Goal: Transaction & Acquisition: Obtain resource

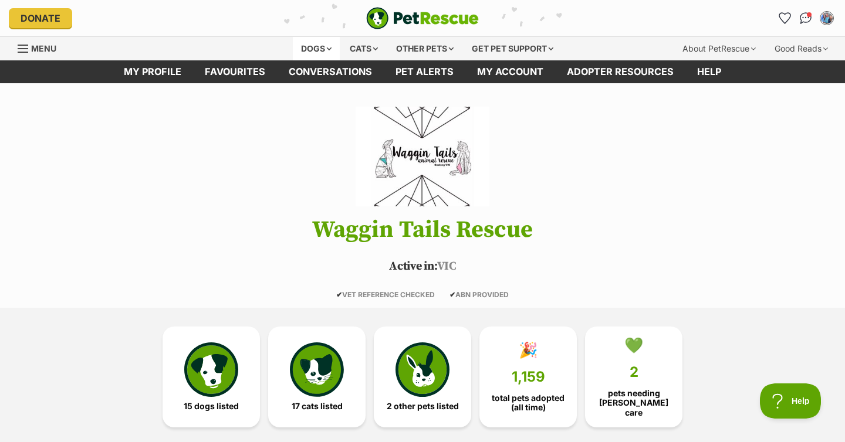
click at [320, 49] on div "Dogs" at bounding box center [316, 48] width 47 height 23
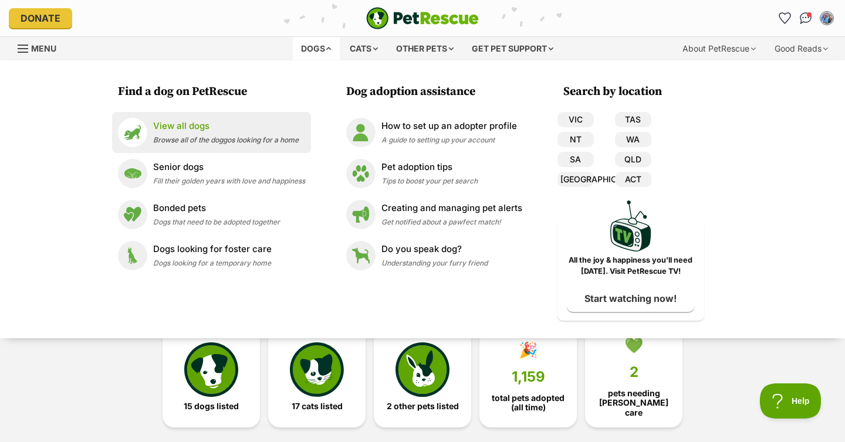
click at [194, 127] on p "View all dogs" at bounding box center [225, 126] width 145 height 13
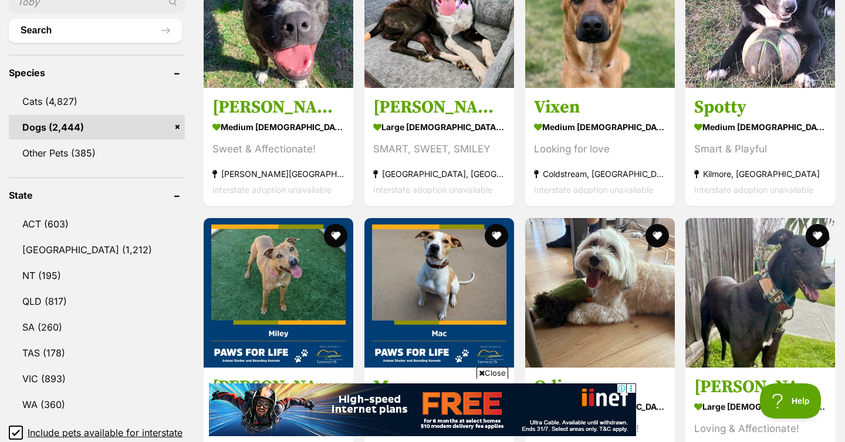
scroll to position [562, 0]
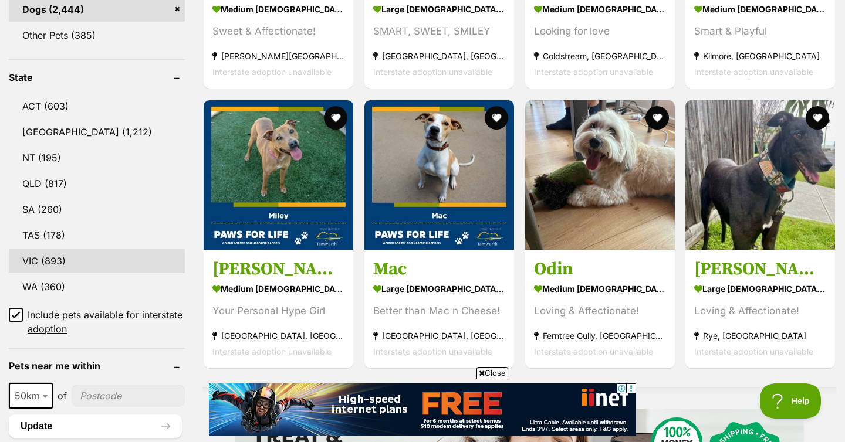
click at [39, 259] on link "VIC (893)" at bounding box center [97, 261] width 176 height 25
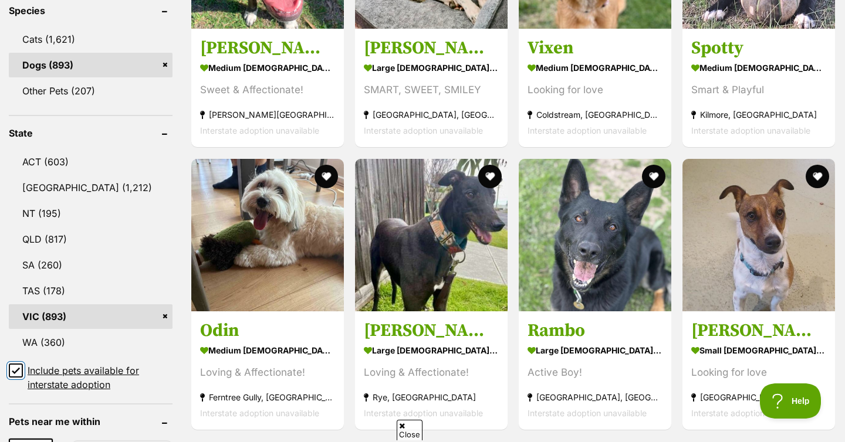
click at [15, 371] on input "Include pets available for interstate adoption" at bounding box center [16, 371] width 14 height 14
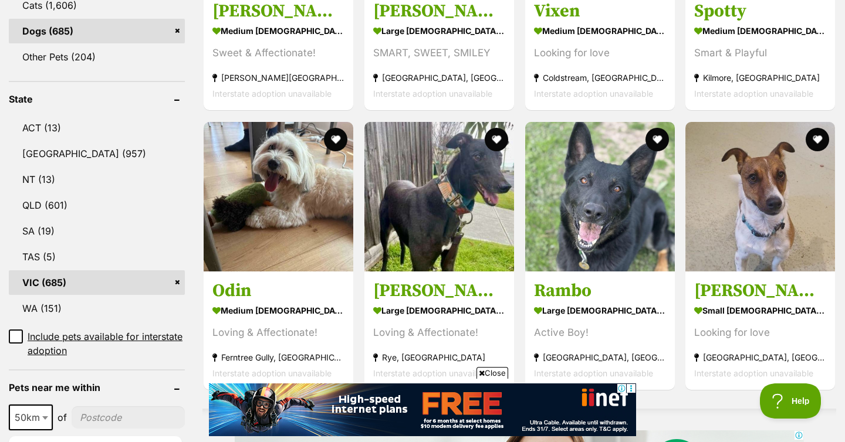
scroll to position [543, 0]
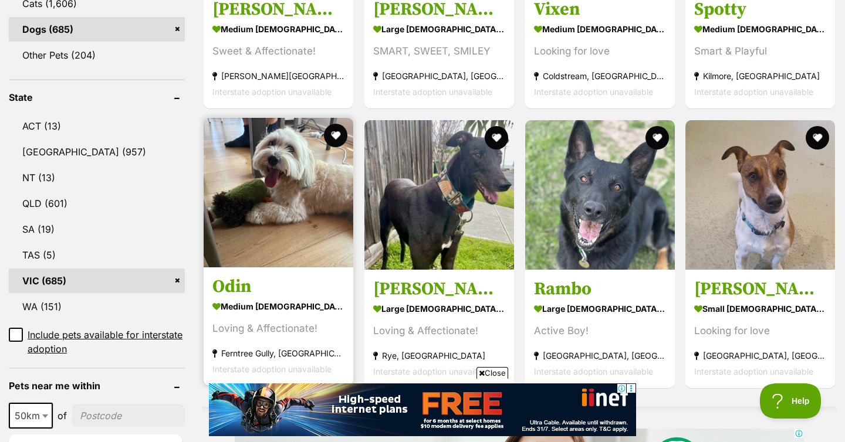
click at [294, 150] on img at bounding box center [279, 193] width 150 height 150
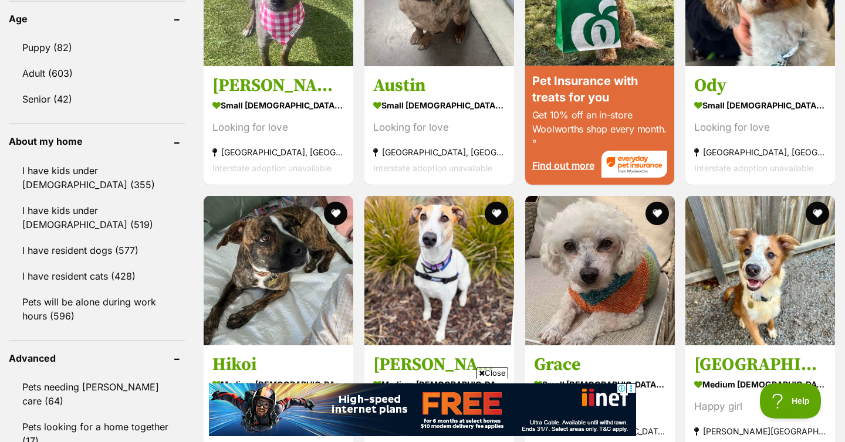
scroll to position [1111, 0]
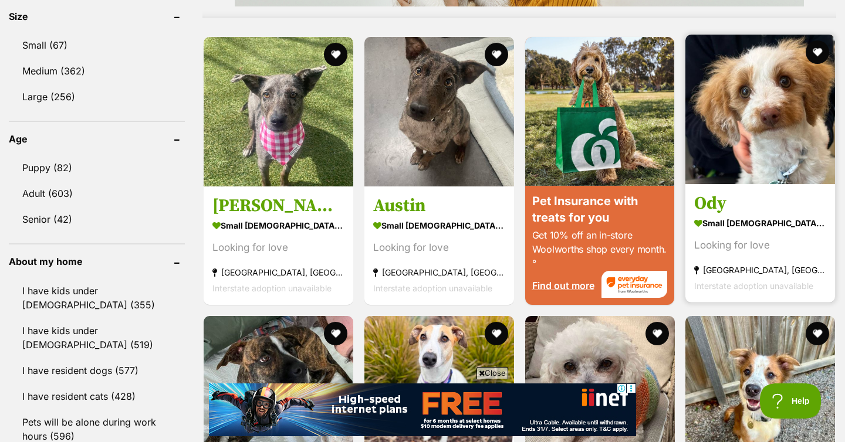
click at [752, 96] on img at bounding box center [760, 110] width 150 height 150
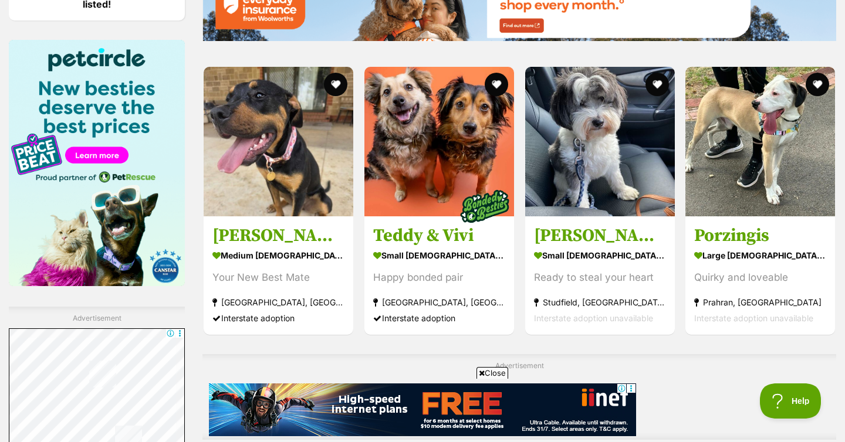
scroll to position [1757, 0]
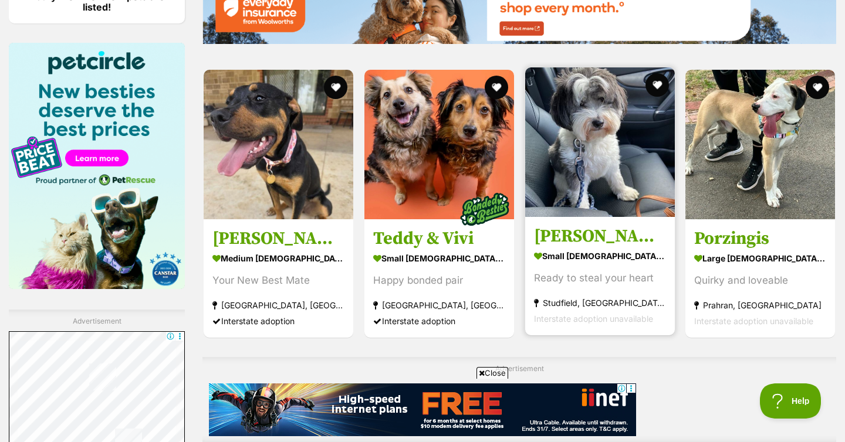
click at [588, 94] on img at bounding box center [600, 142] width 150 height 150
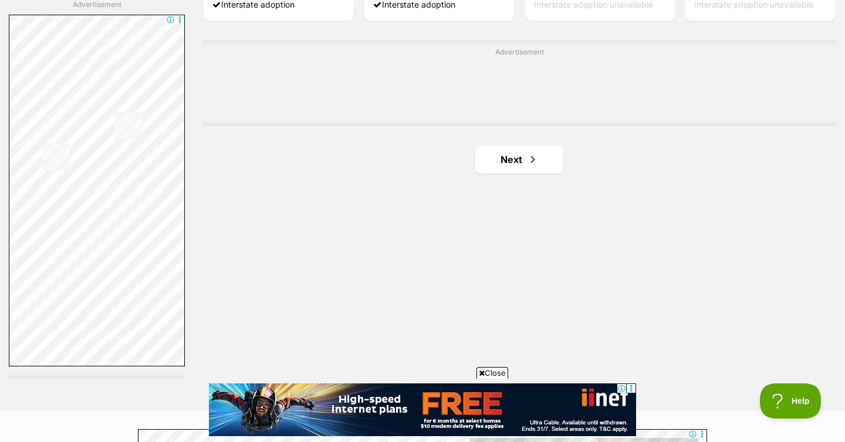
scroll to position [2055, 0]
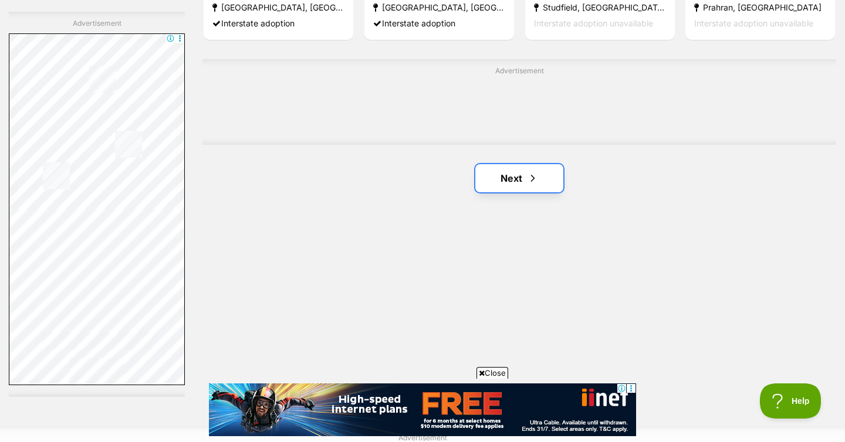
click at [513, 164] on link "Next" at bounding box center [519, 178] width 88 height 28
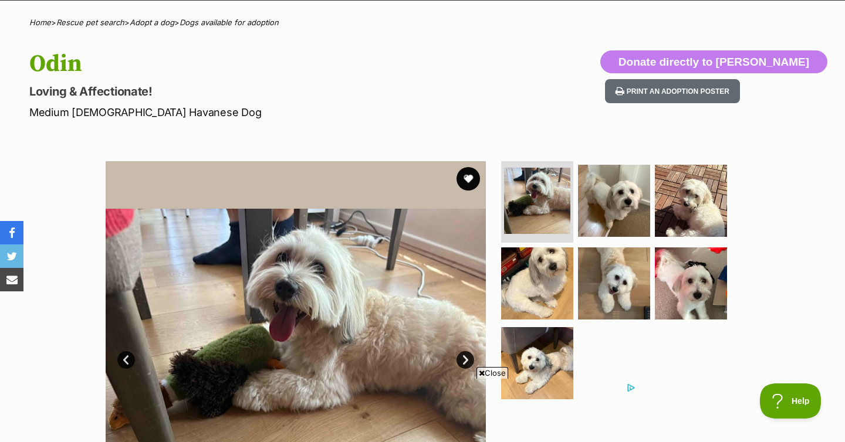
scroll to position [203, 0]
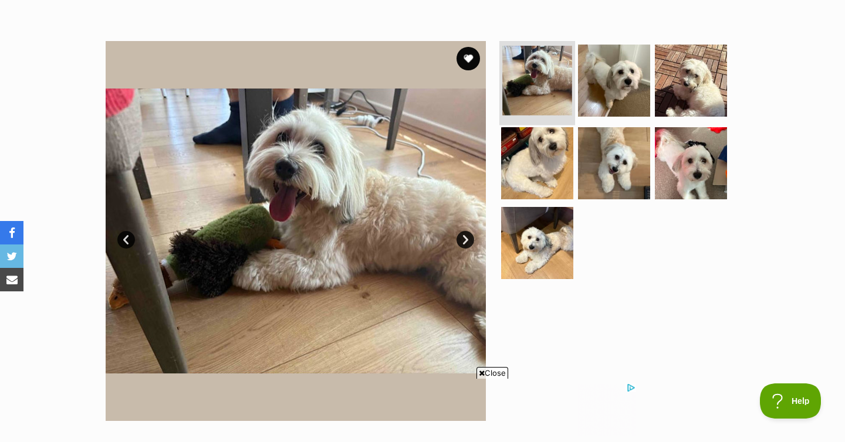
click at [526, 77] on img at bounding box center [537, 81] width 70 height 70
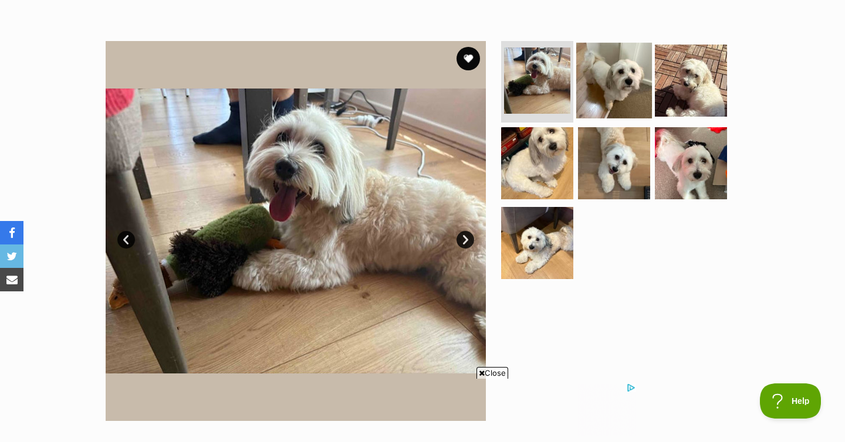
click at [605, 84] on img at bounding box center [614, 80] width 76 height 76
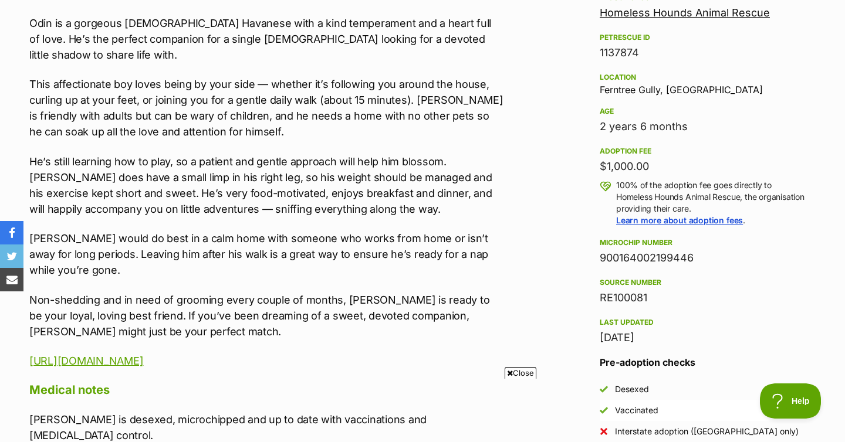
scroll to position [0, 0]
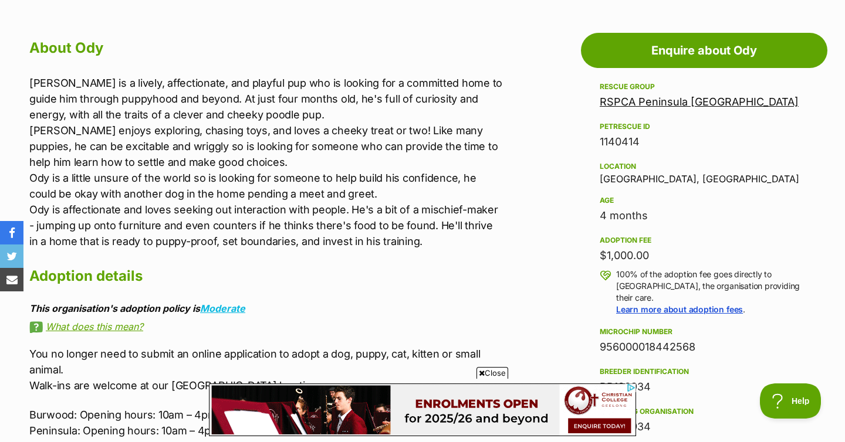
scroll to position [618, 0]
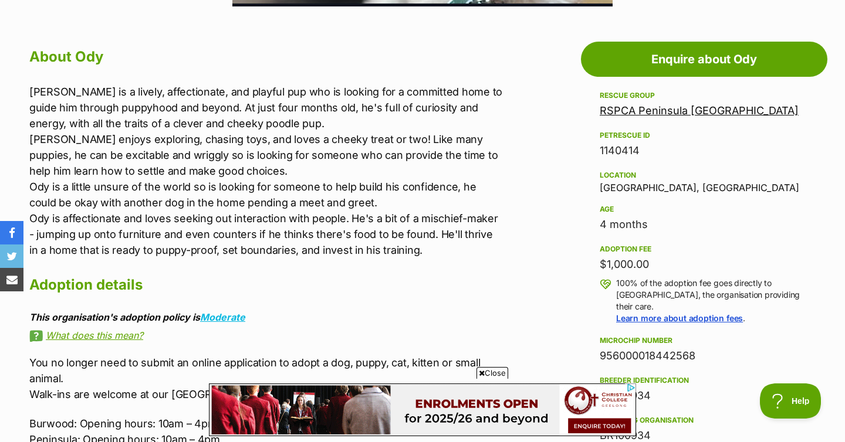
click at [642, 112] on link "RSPCA Peninsula Victoria" at bounding box center [698, 110] width 199 height 12
click at [594, 188] on aside "Rescue group RSPCA Peninsula Victoria PetRescue ID 1140414 Location Pearcedale,…" at bounding box center [704, 385] width 246 height 593
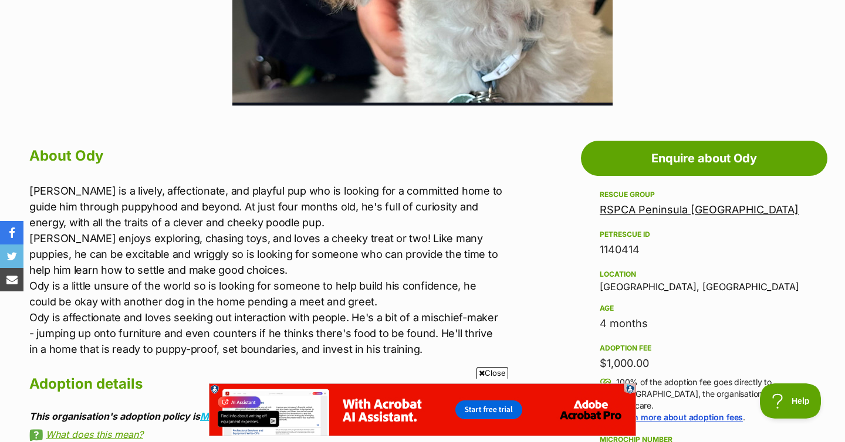
scroll to position [452, 0]
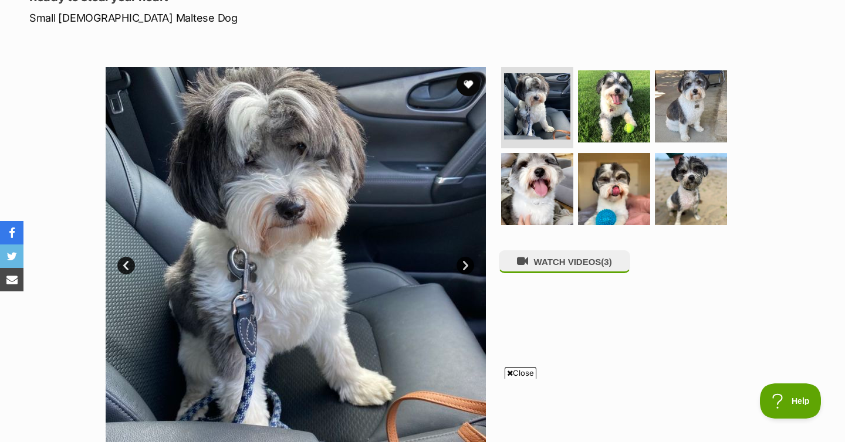
scroll to position [177, 0]
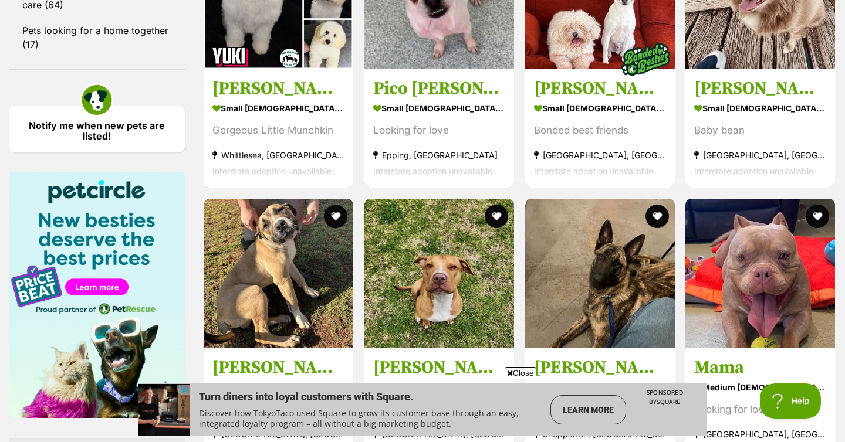
scroll to position [1530, 0]
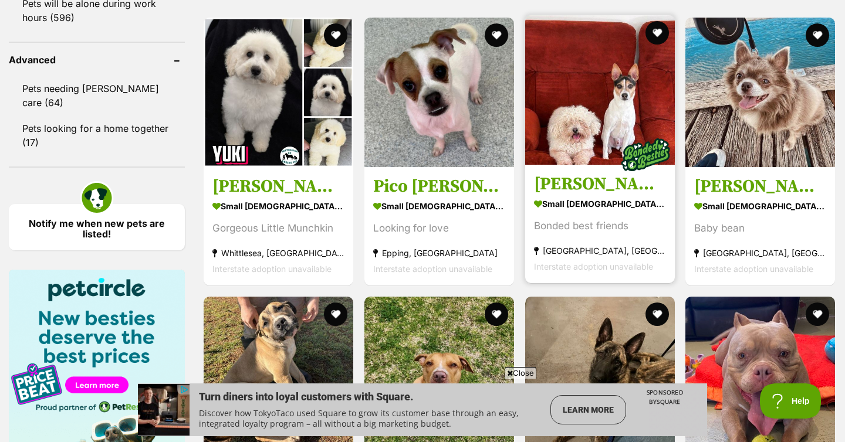
click at [601, 86] on img at bounding box center [600, 90] width 150 height 150
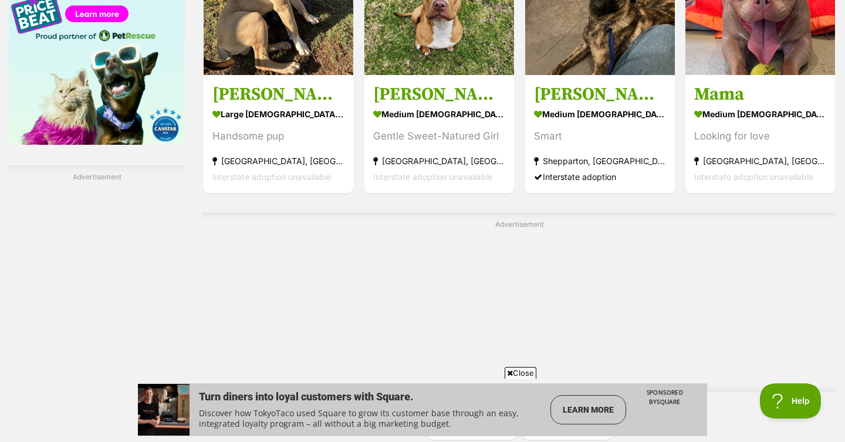
scroll to position [2117, 0]
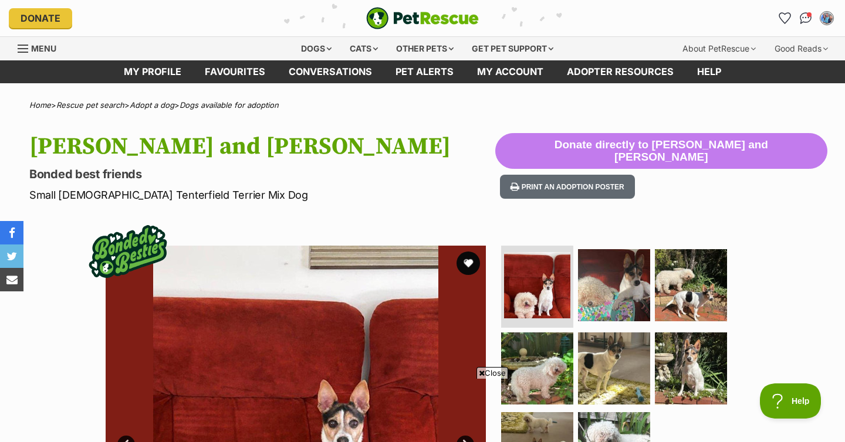
scroll to position [413, 0]
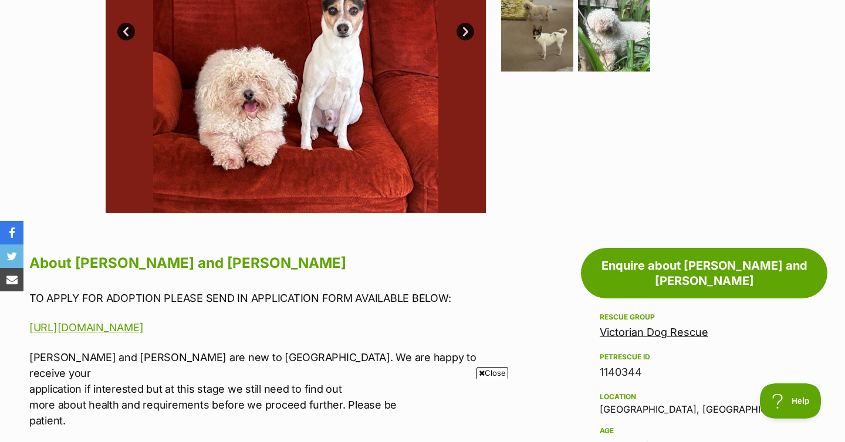
click at [642, 324] on div "Victorian Dog Rescue" at bounding box center [703, 332] width 209 height 16
click at [642, 326] on link "Victorian Dog Rescue" at bounding box center [653, 332] width 109 height 12
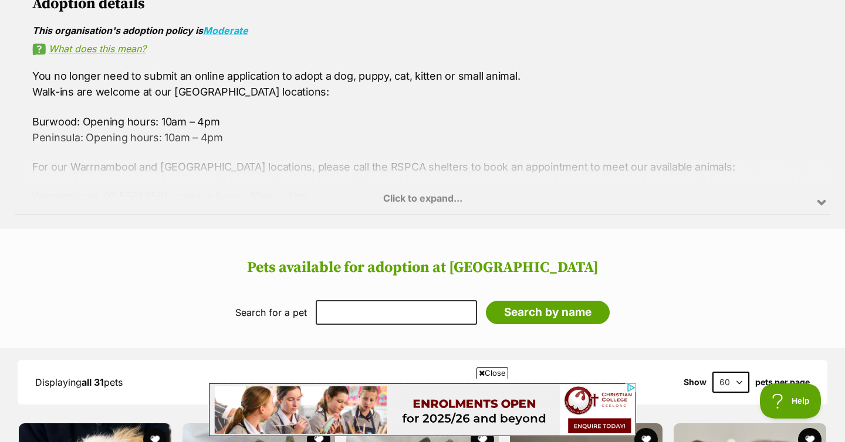
scroll to position [1025, 0]
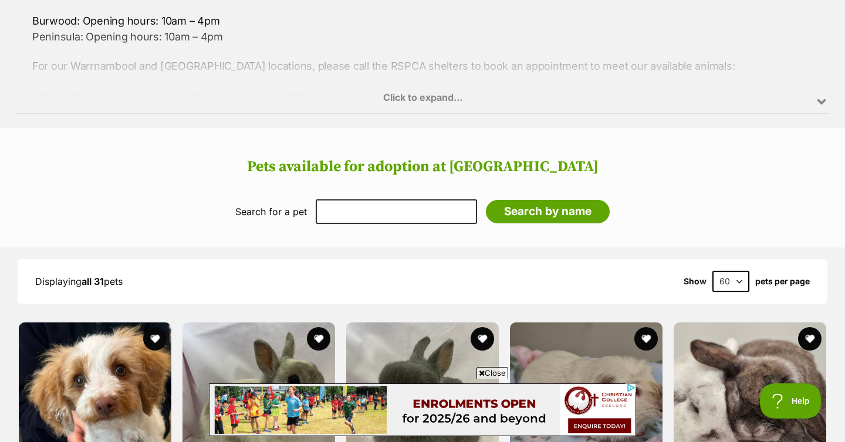
click at [406, 91] on div "Click to expand..." at bounding box center [422, 67] width 815 height 91
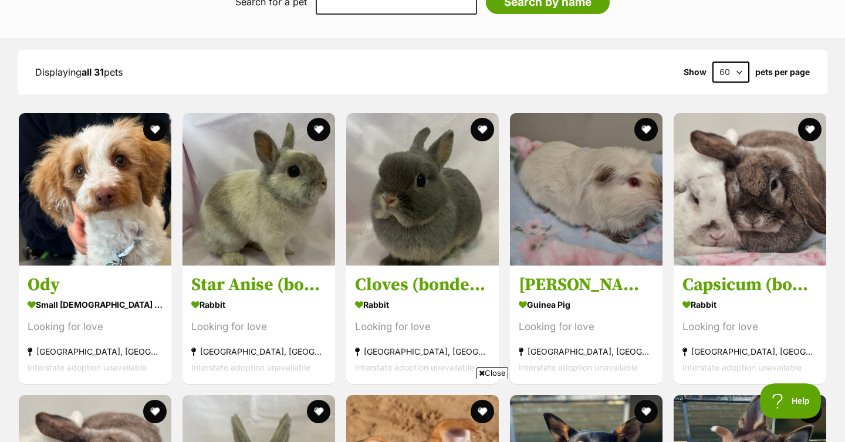
scroll to position [1311, 0]
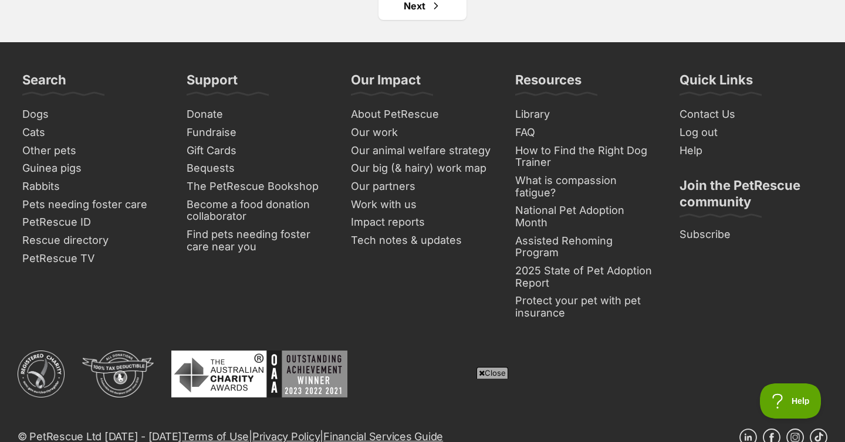
scroll to position [4584, 0]
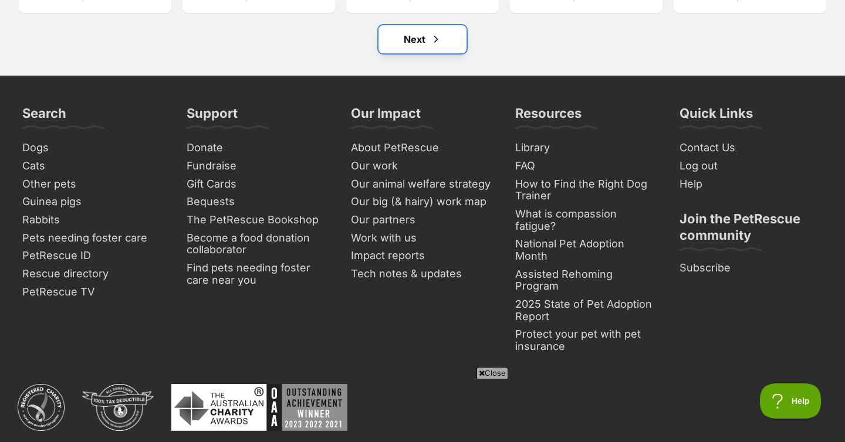
click at [420, 34] on link "Next" at bounding box center [422, 39] width 88 height 28
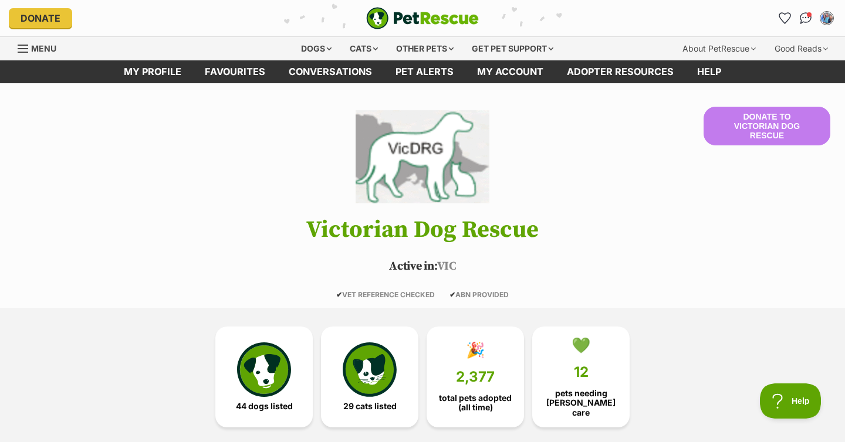
scroll to position [1167, 0]
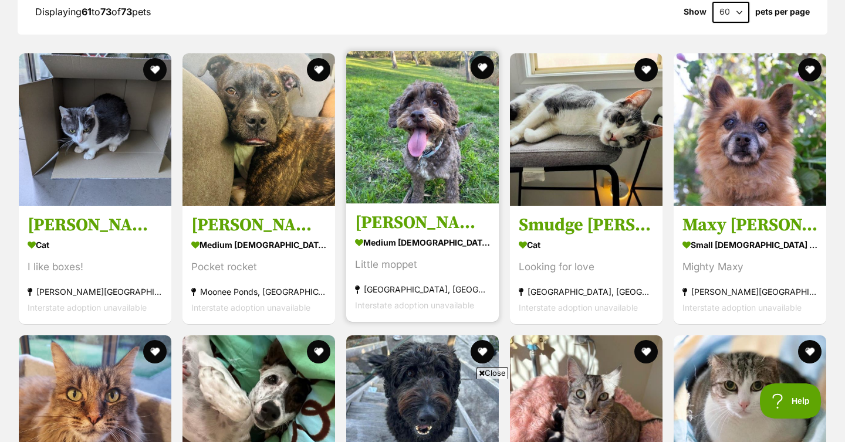
click at [395, 184] on img at bounding box center [422, 127] width 152 height 152
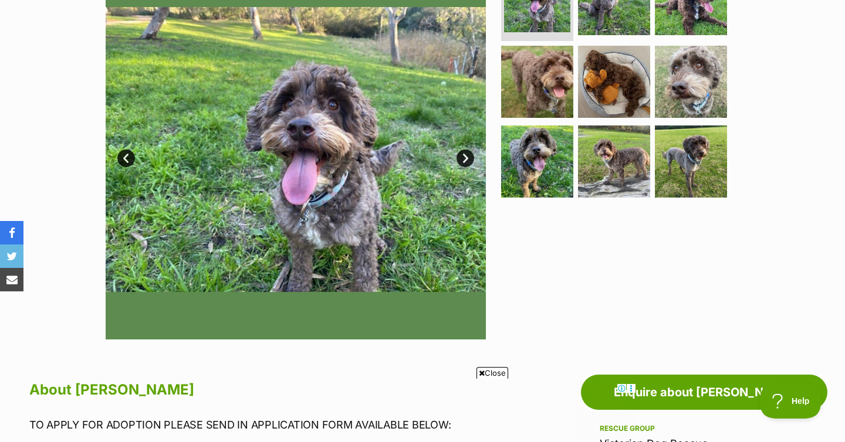
scroll to position [269, 0]
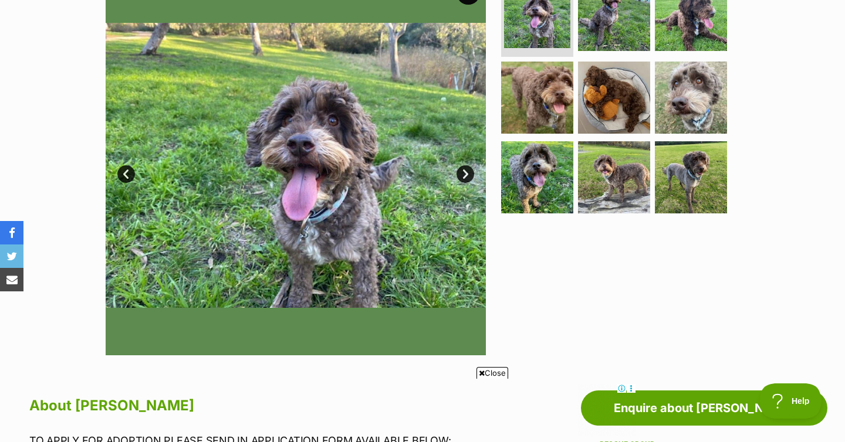
click at [491, 230] on section "Available 1 of 9 images 1 of 9 images 1 of 9 images 1 of 9 images 1 of 9 images…" at bounding box center [422, 157] width 669 height 398
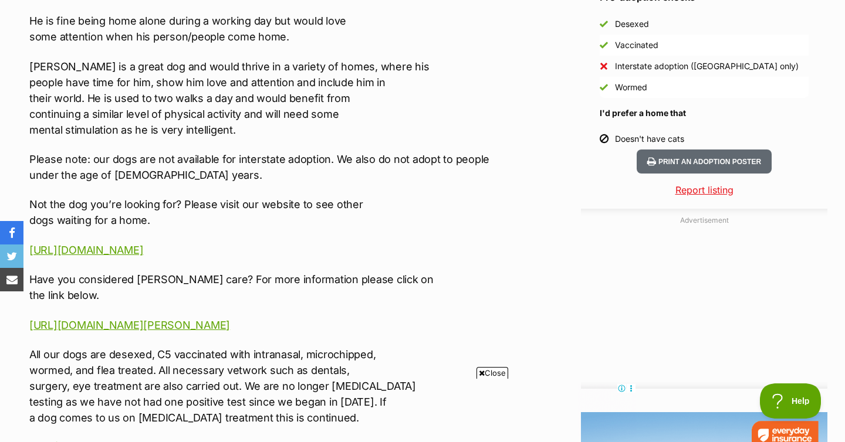
scroll to position [1090, 0]
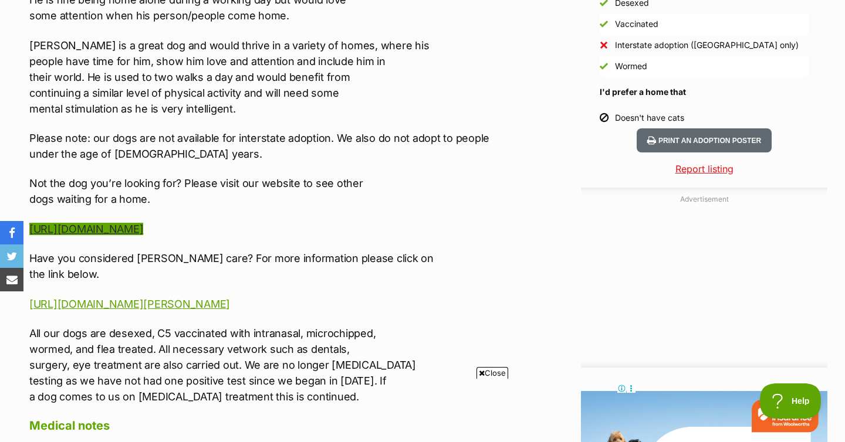
click at [143, 235] on link "https://www.victoriandogrescue.org.au/dogs-for-adoption/" at bounding box center [86, 229] width 114 height 12
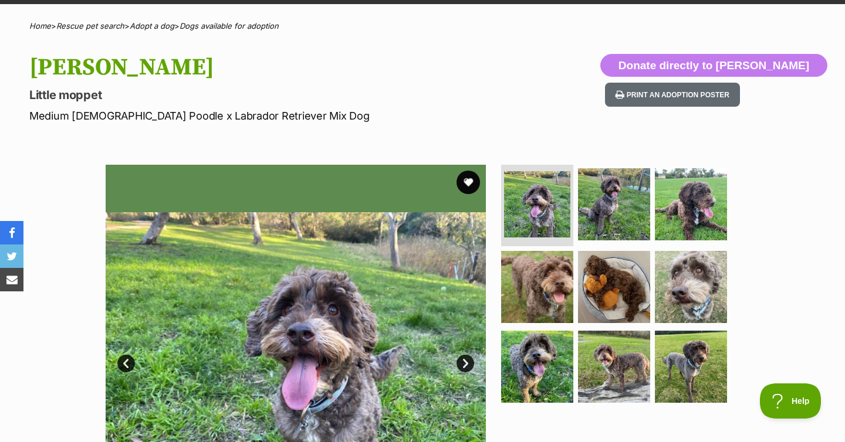
scroll to position [0, 0]
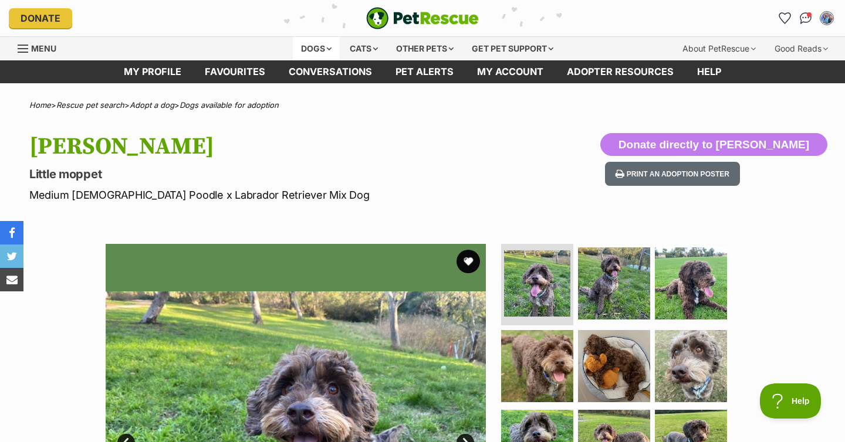
click at [306, 46] on div "Dogs" at bounding box center [316, 48] width 47 height 23
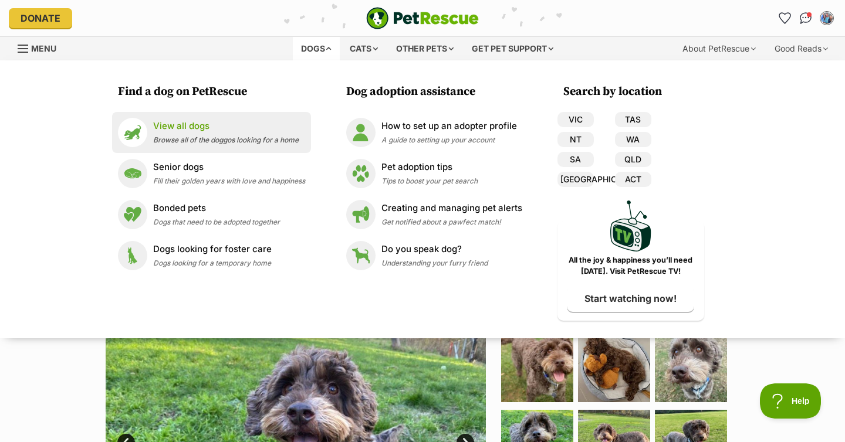
click at [160, 133] on div "View all dogs Browse all of the doggos looking for a home" at bounding box center [225, 132] width 145 height 25
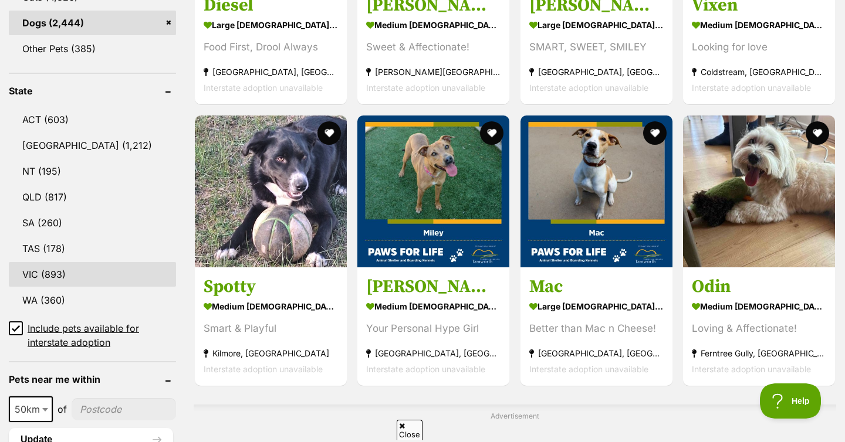
click at [37, 275] on link "VIC (893)" at bounding box center [92, 274] width 167 height 25
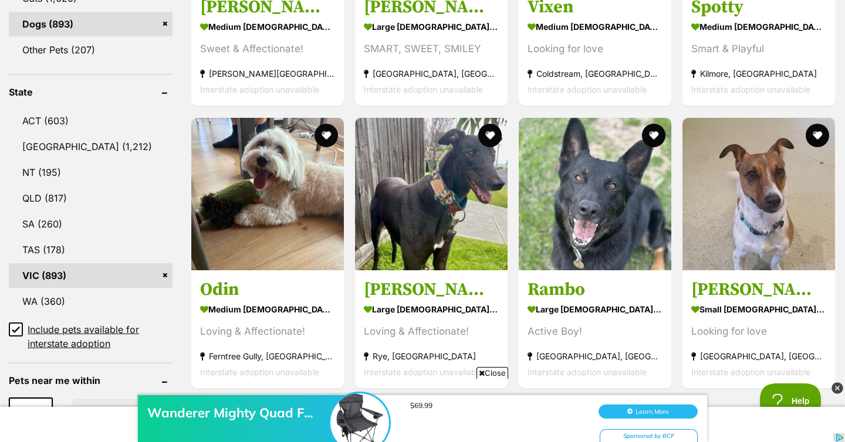
click at [13, 326] on icon at bounding box center [16, 330] width 8 height 8
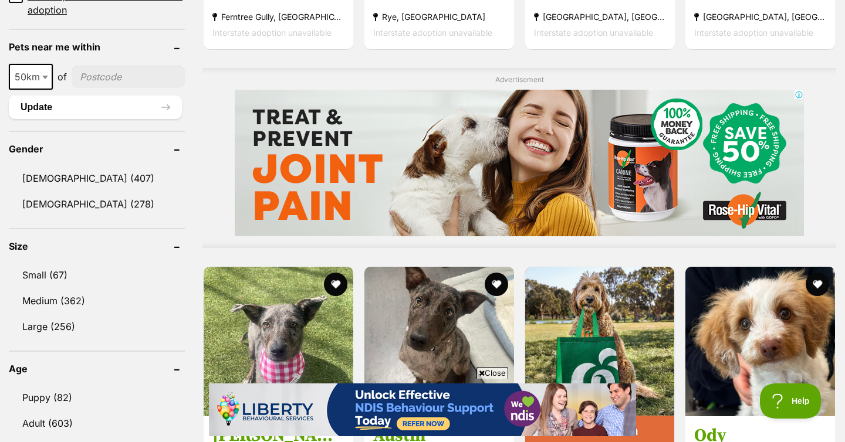
scroll to position [893, 0]
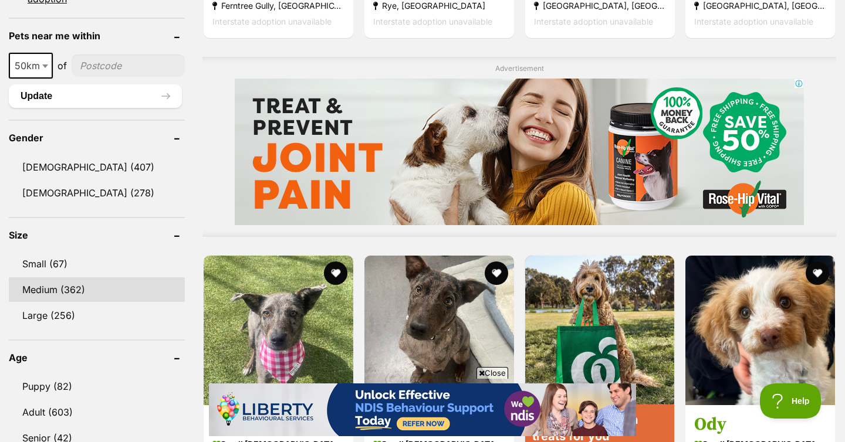
click at [47, 277] on link "Medium (362)" at bounding box center [97, 289] width 176 height 25
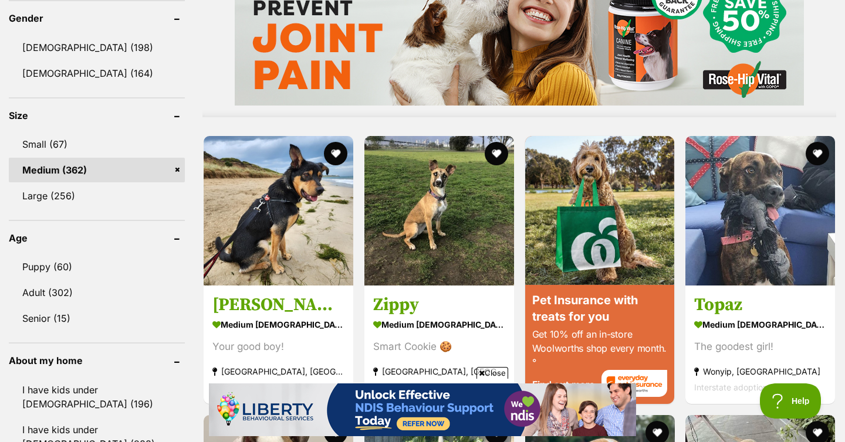
scroll to position [952, 0]
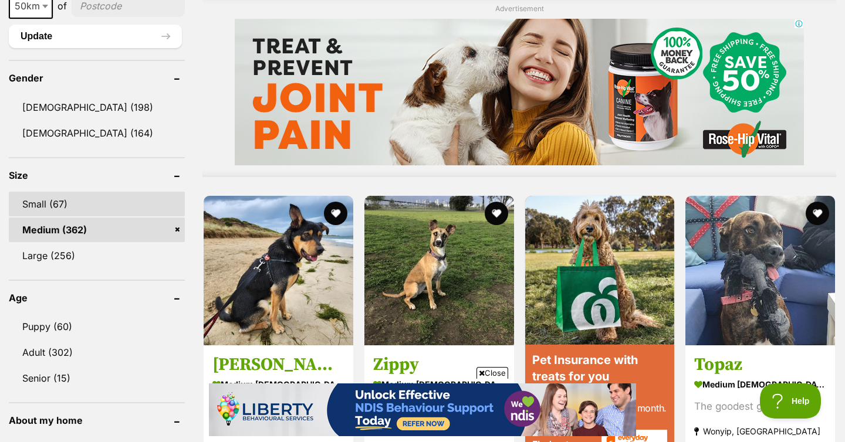
click at [30, 209] on link "Small (67)" at bounding box center [97, 204] width 176 height 25
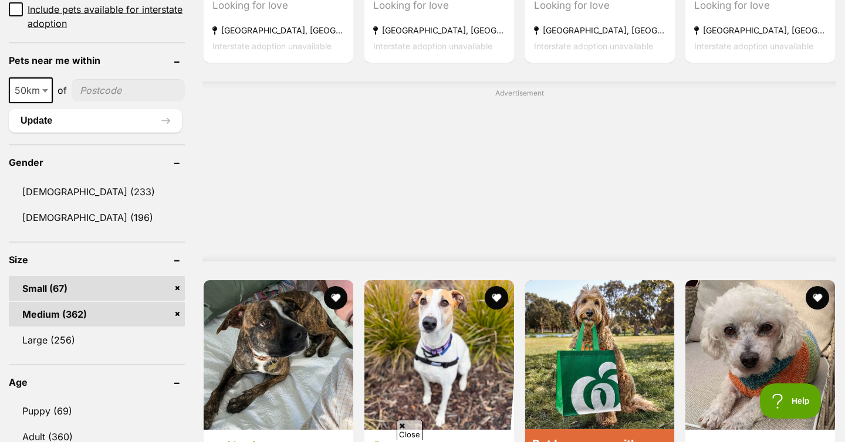
click at [164, 313] on link "Medium (362)" at bounding box center [97, 314] width 176 height 25
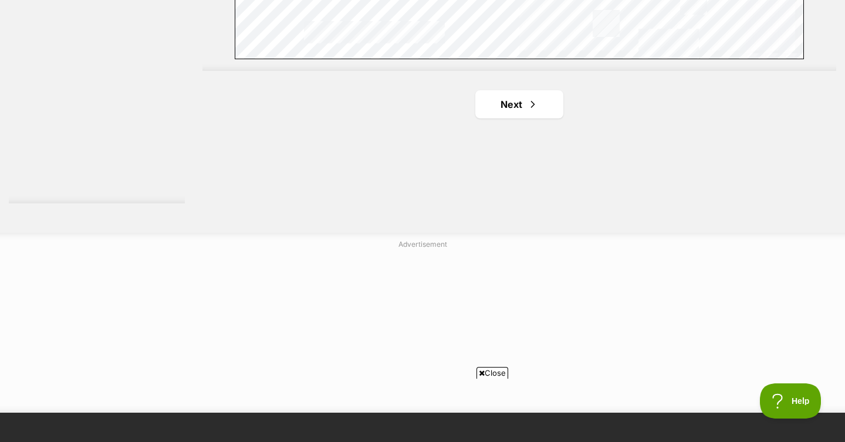
scroll to position [2221, 0]
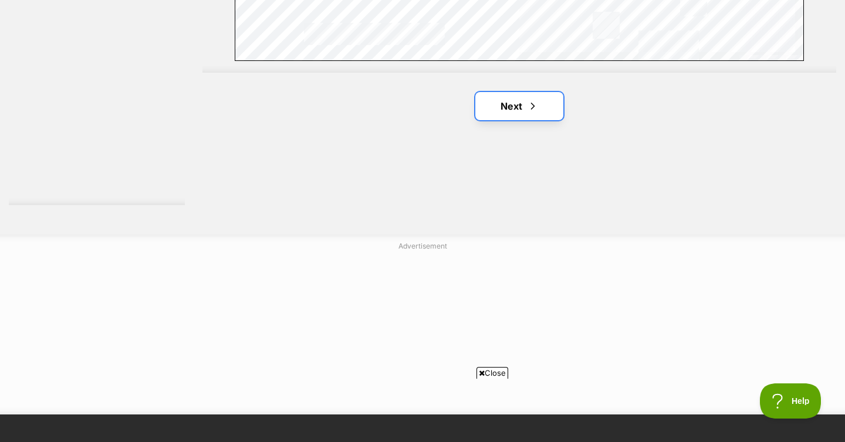
click at [496, 111] on link "Next" at bounding box center [519, 106] width 88 height 28
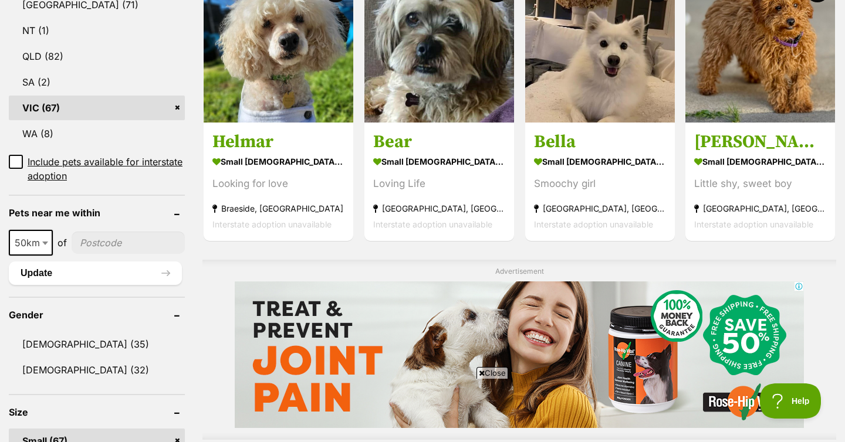
scroll to position [551, 0]
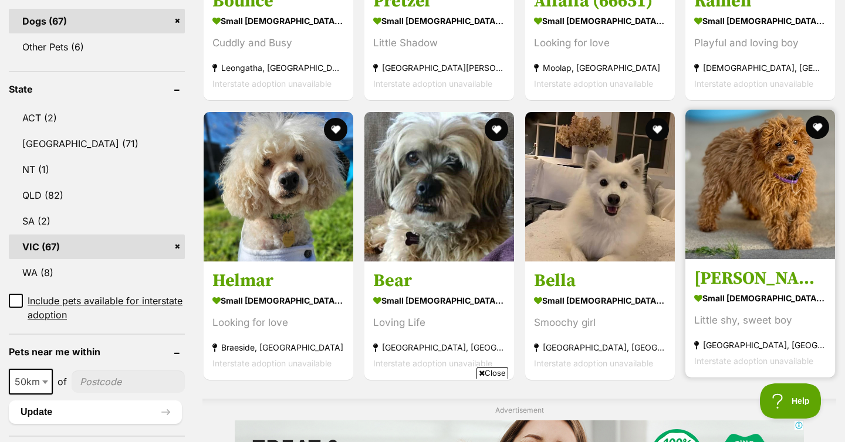
click at [737, 243] on img at bounding box center [760, 185] width 150 height 150
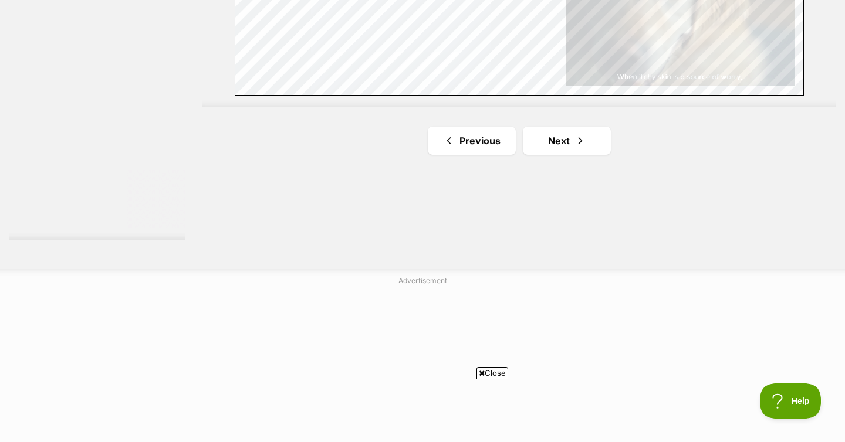
scroll to position [2318, 0]
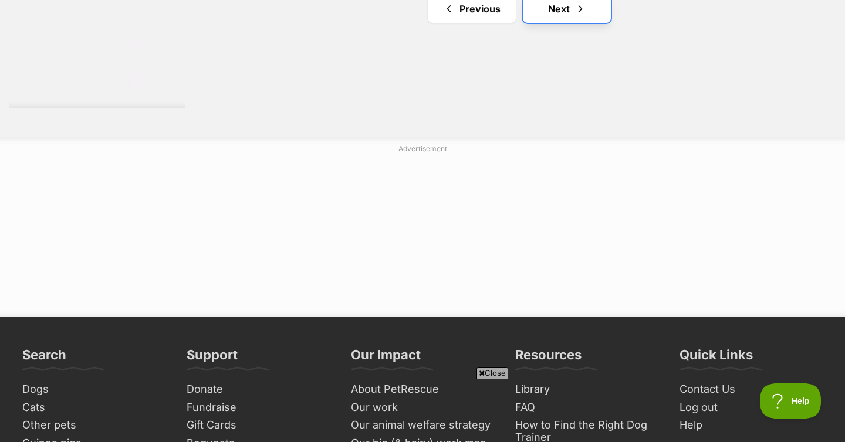
click at [573, 19] on link "Next" at bounding box center [567, 9] width 88 height 28
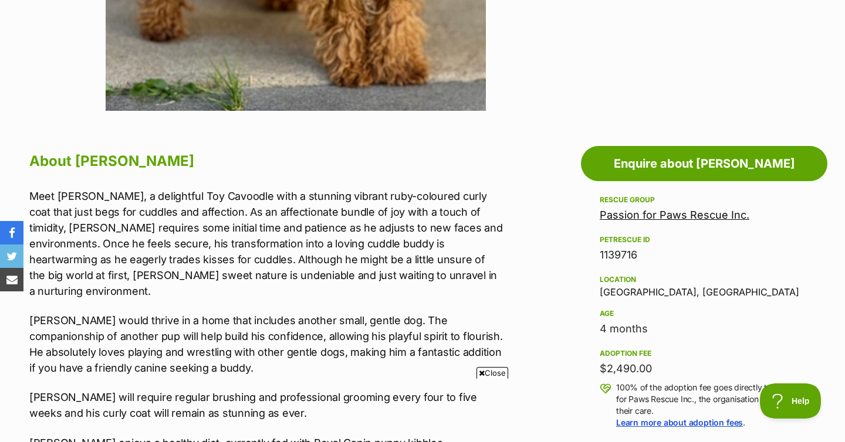
scroll to position [515, 0]
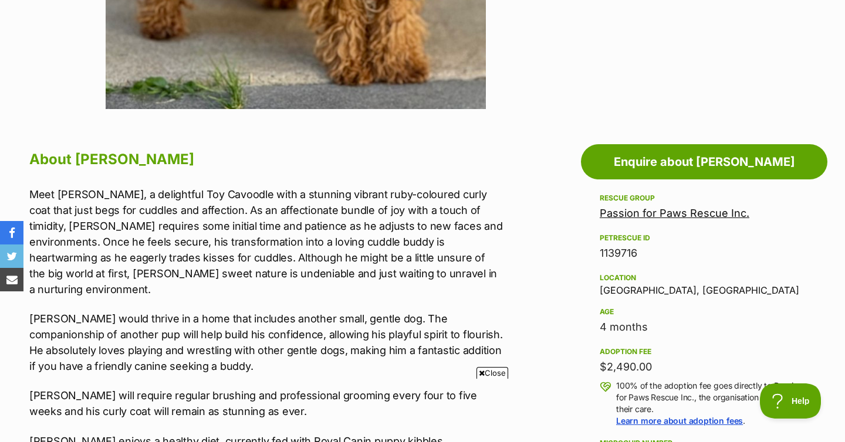
click at [660, 210] on link "Passion for Paws Rescue Inc." at bounding box center [674, 213] width 150 height 12
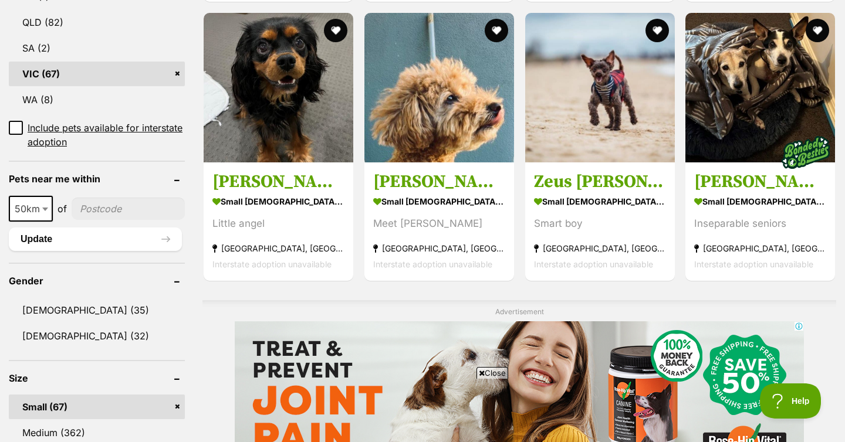
scroll to position [706, 0]
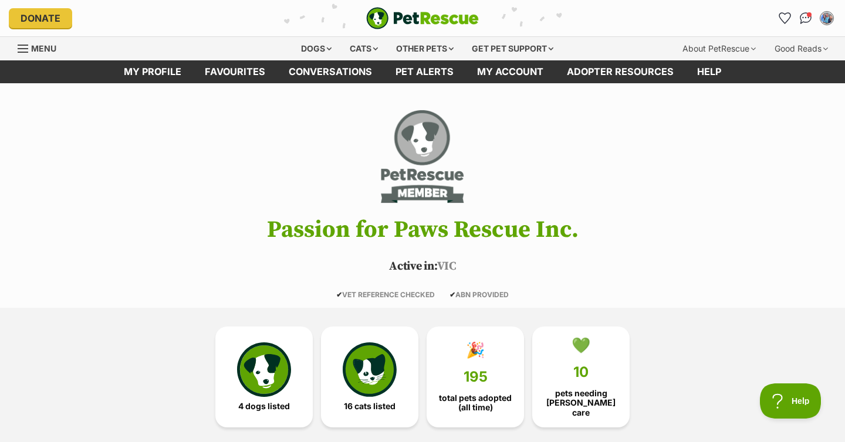
click at [420, 18] on img "PetRescue" at bounding box center [422, 18] width 113 height 22
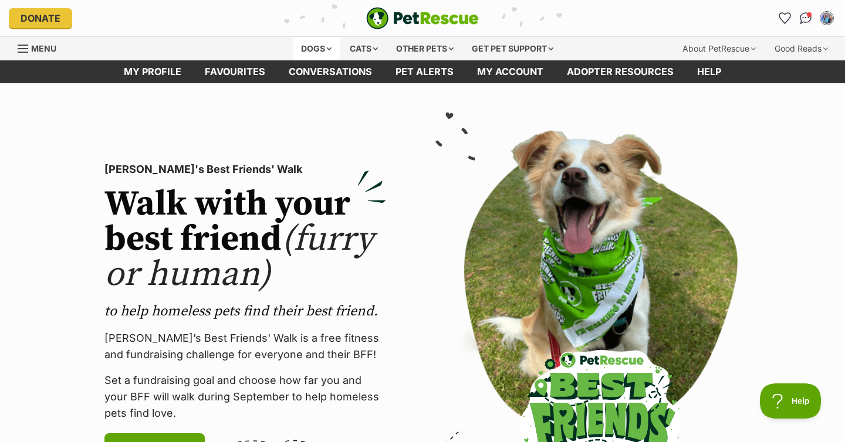
click at [323, 46] on div "Dogs" at bounding box center [316, 48] width 47 height 23
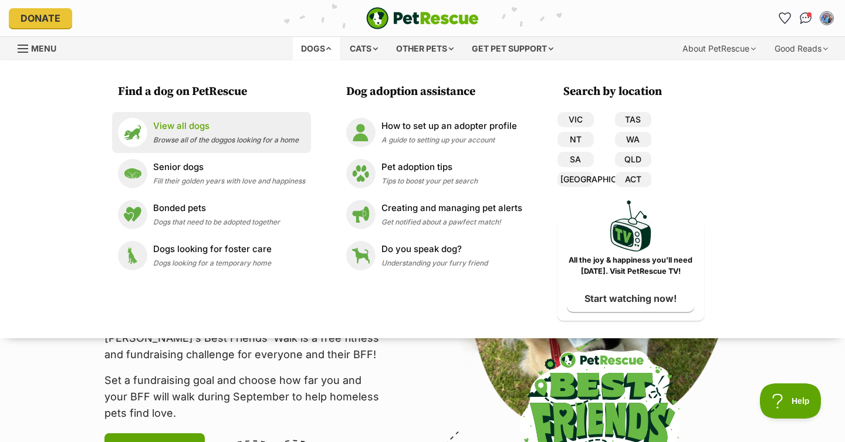
click at [184, 123] on p "View all dogs" at bounding box center [225, 126] width 145 height 13
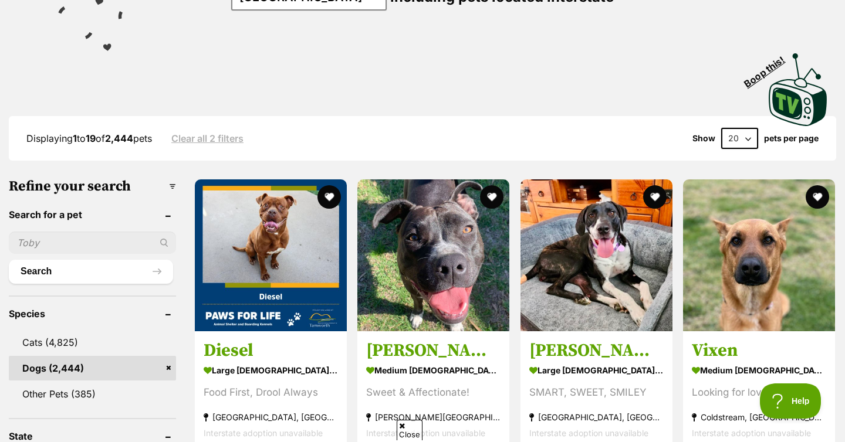
scroll to position [286, 0]
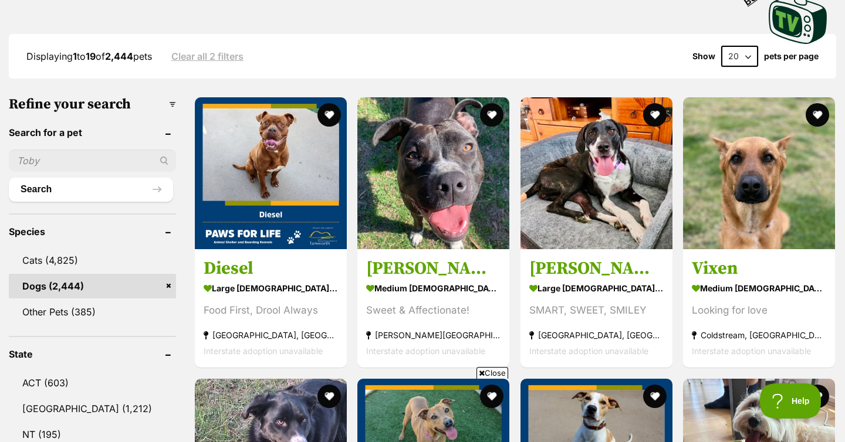
click at [55, 162] on input "text" at bounding box center [92, 161] width 167 height 22
type input "[PERSON_NAME]"
click at [9, 178] on button "Search" at bounding box center [91, 189] width 164 height 23
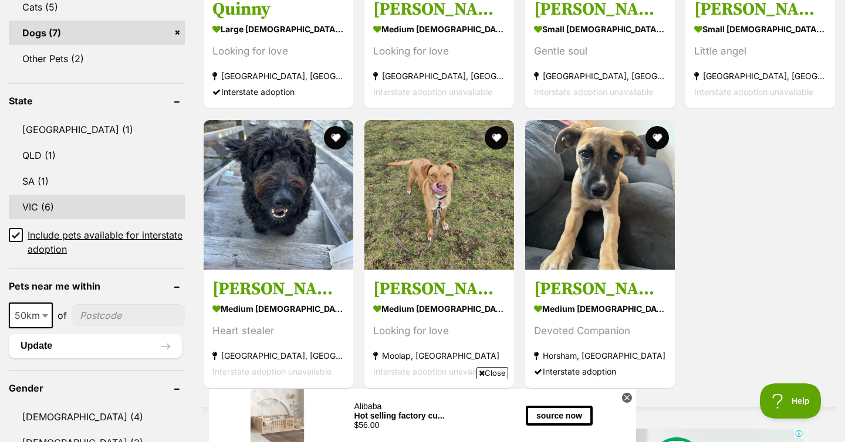
click at [43, 199] on link "VIC (6)" at bounding box center [97, 207] width 176 height 25
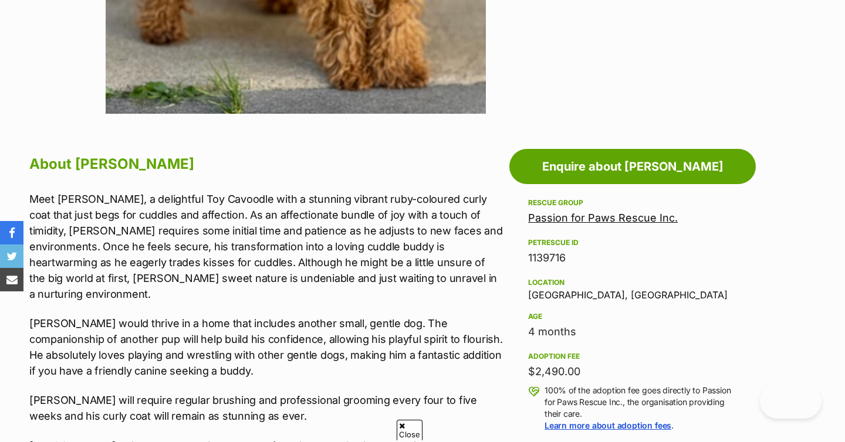
scroll to position [515, 0]
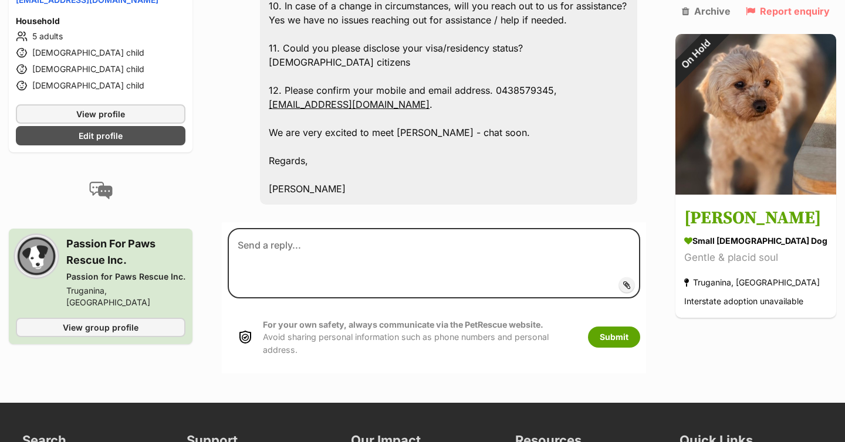
scroll to position [1166, 0]
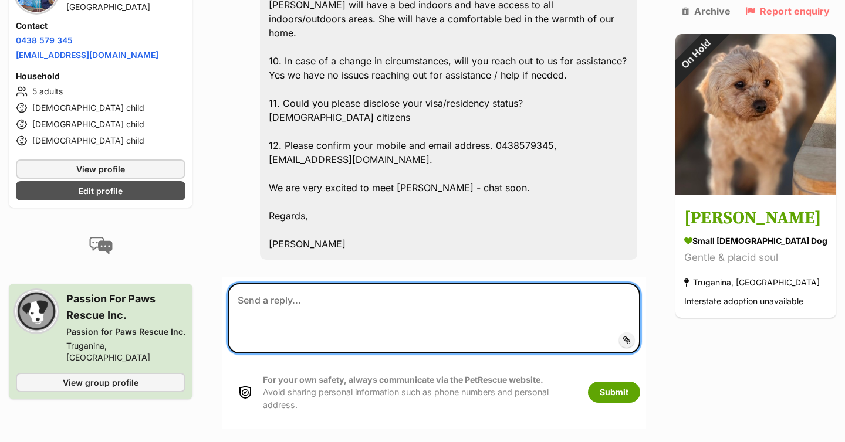
click at [320, 283] on textarea at bounding box center [434, 318] width 412 height 70
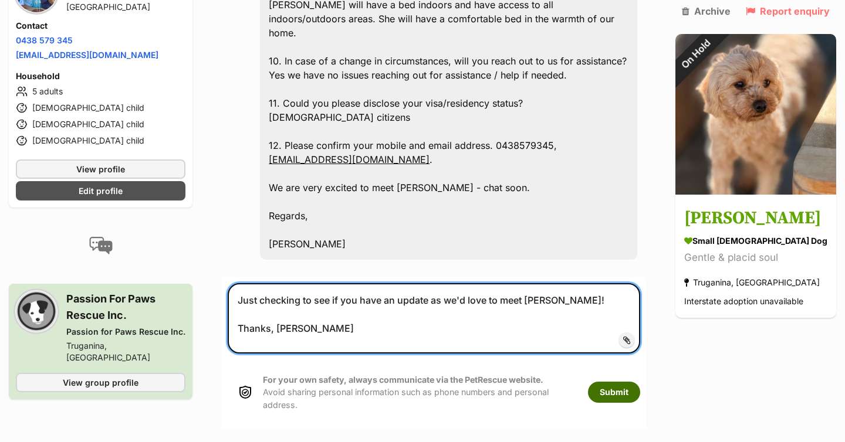
type textarea "Just checking to see if you have an update as we'd love to meet Quinn! Thanks, …"
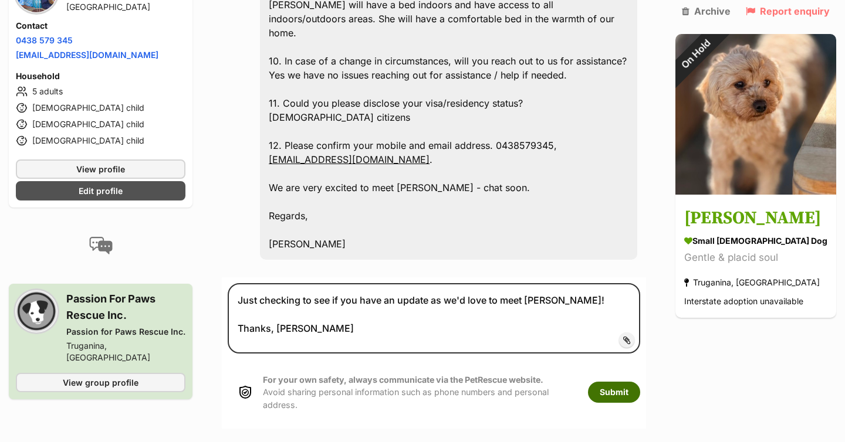
click at [632, 382] on button "Submit" at bounding box center [614, 392] width 52 height 21
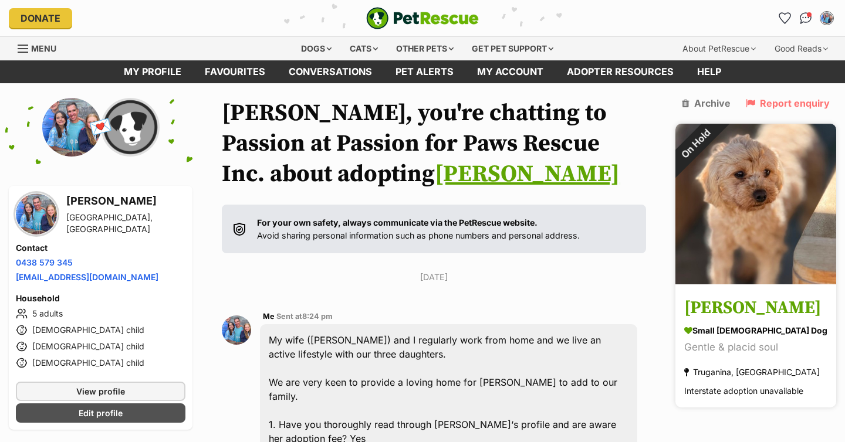
click at [756, 194] on img at bounding box center [755, 204] width 161 height 161
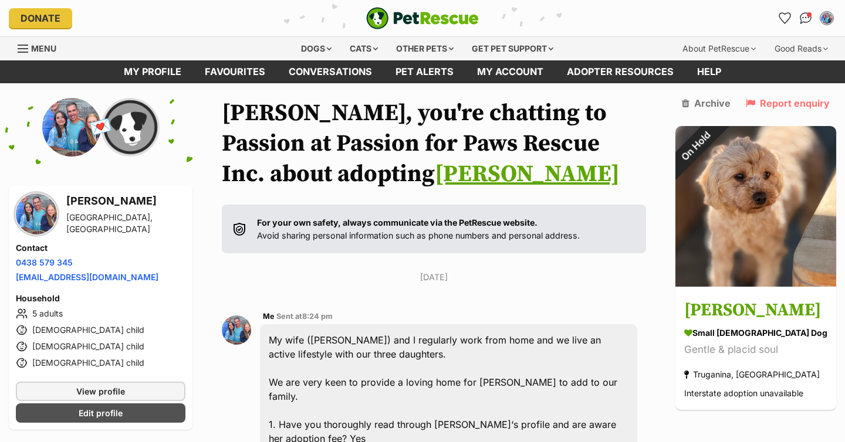
click at [315, 45] on div "Dogs" at bounding box center [316, 48] width 47 height 23
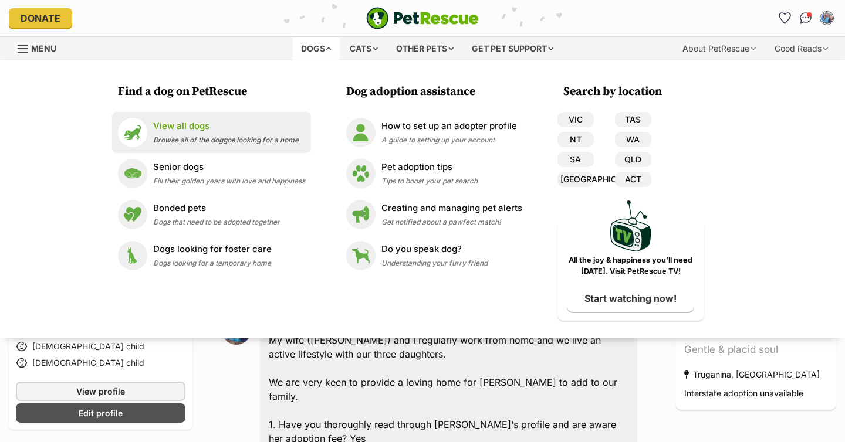
click at [178, 128] on p "View all dogs" at bounding box center [225, 126] width 145 height 13
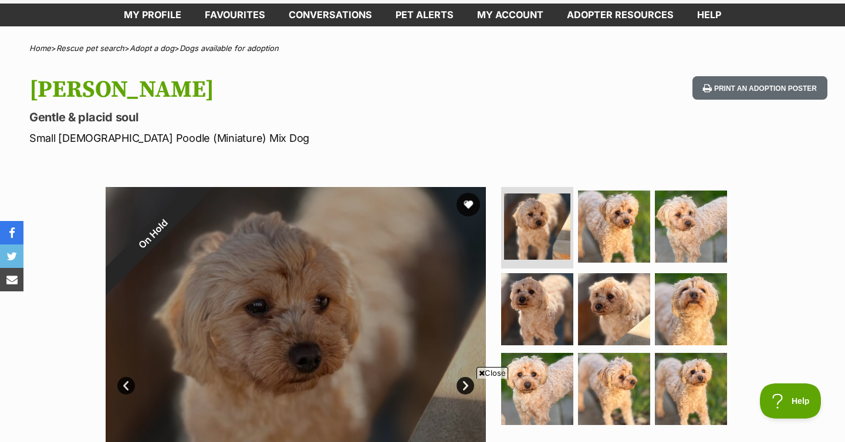
scroll to position [136, 0]
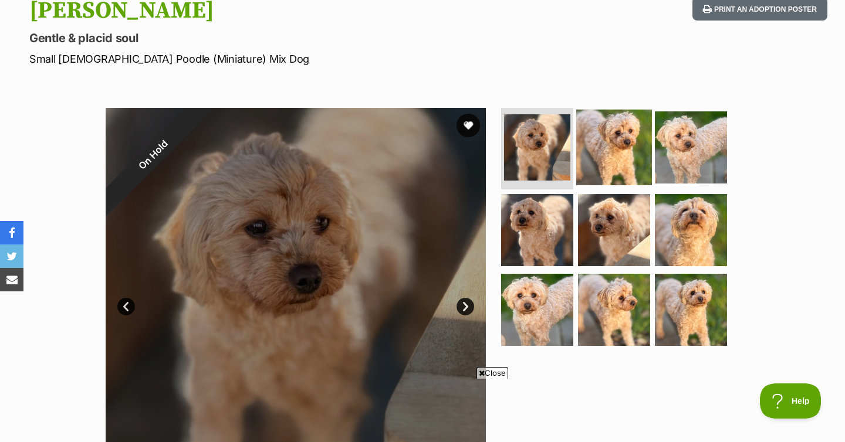
click at [621, 135] on img at bounding box center [614, 147] width 76 height 76
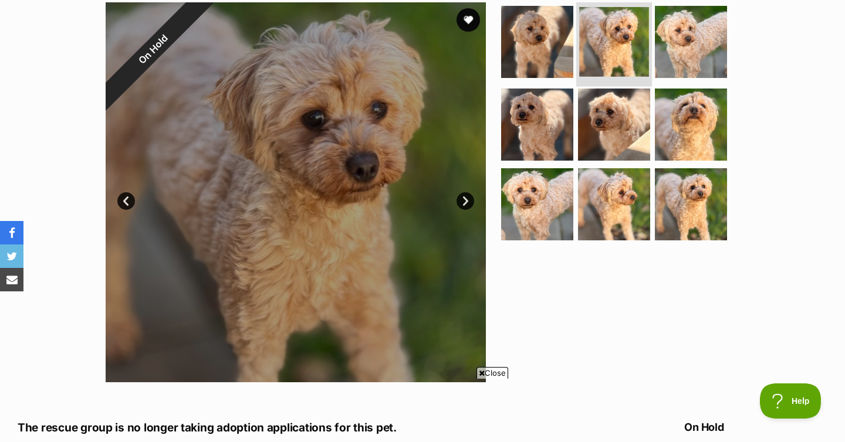
scroll to position [246, 0]
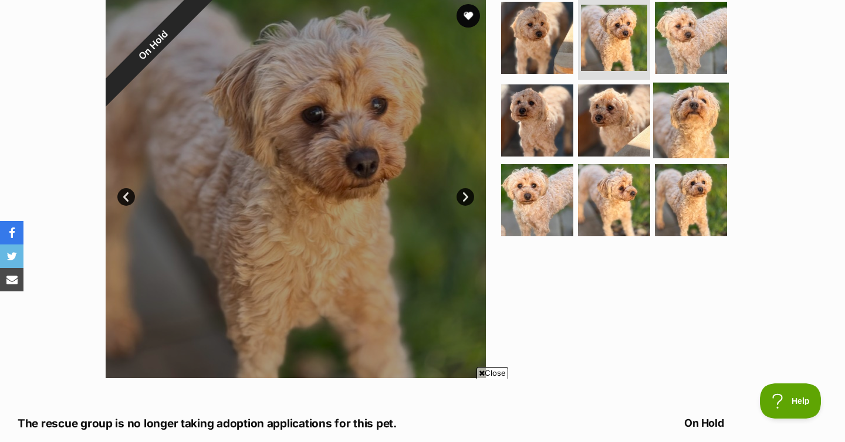
click at [670, 128] on img at bounding box center [691, 121] width 76 height 76
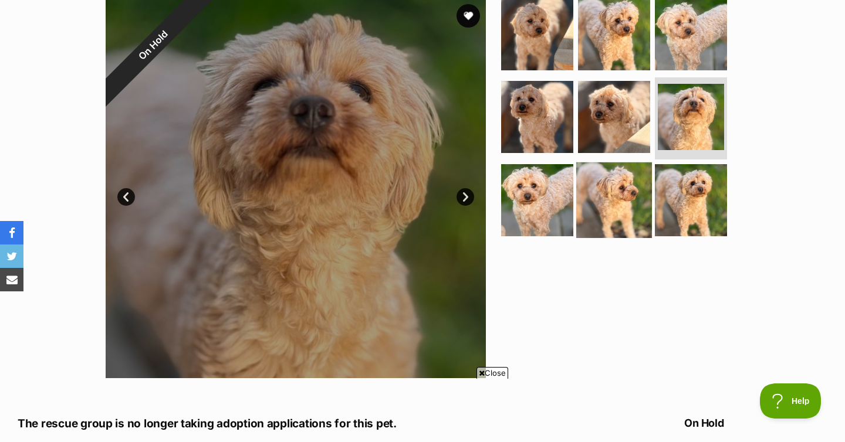
click at [619, 195] on img at bounding box center [614, 200] width 76 height 76
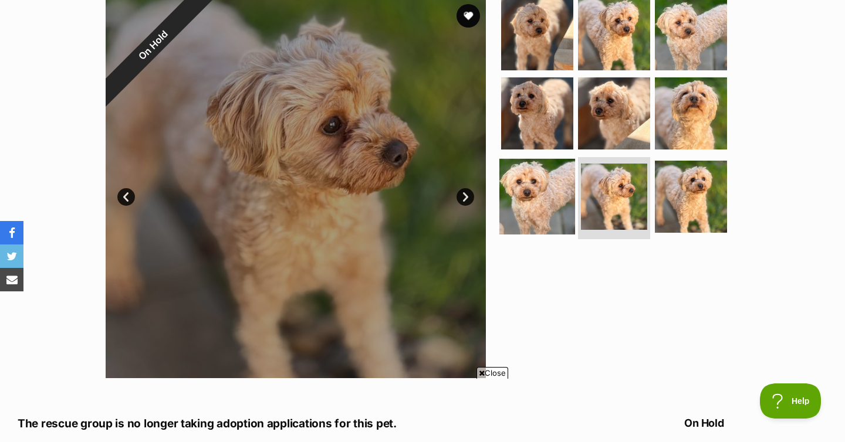
click at [535, 181] on img at bounding box center [537, 197] width 76 height 76
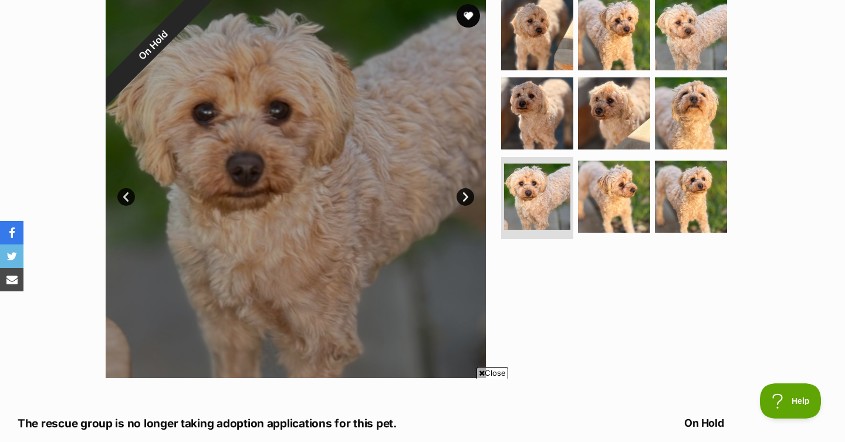
scroll to position [0, 0]
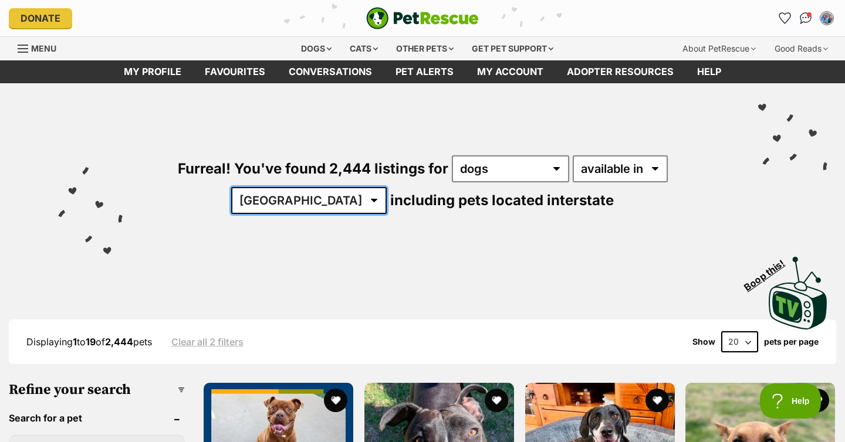
click at [387, 187] on select "[GEOGRAPHIC_DATA] [GEOGRAPHIC_DATA] [GEOGRAPHIC_DATA] [GEOGRAPHIC_DATA] [GEOGRA…" at bounding box center [308, 200] width 155 height 27
select select "TAS"
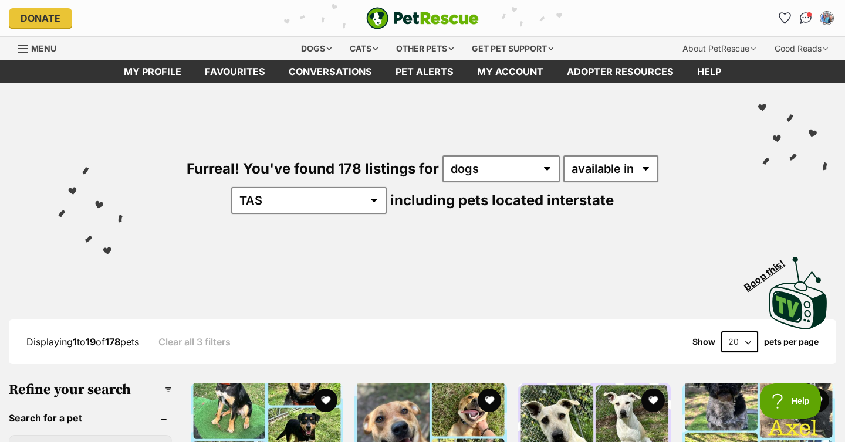
select select "VIC"
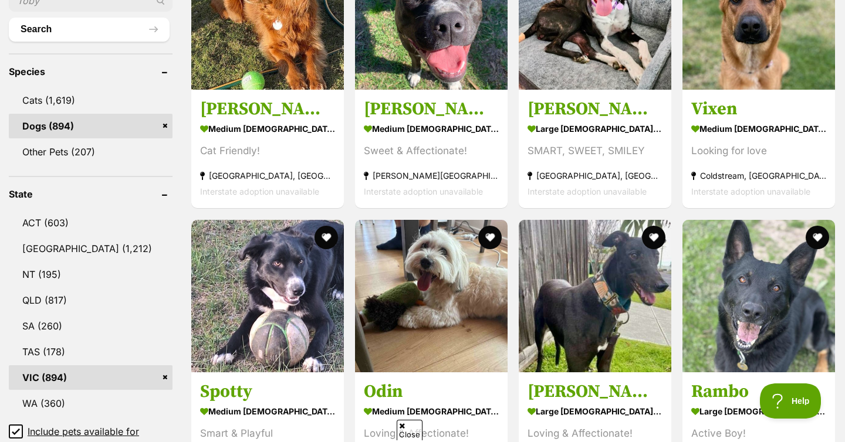
scroll to position [491, 0]
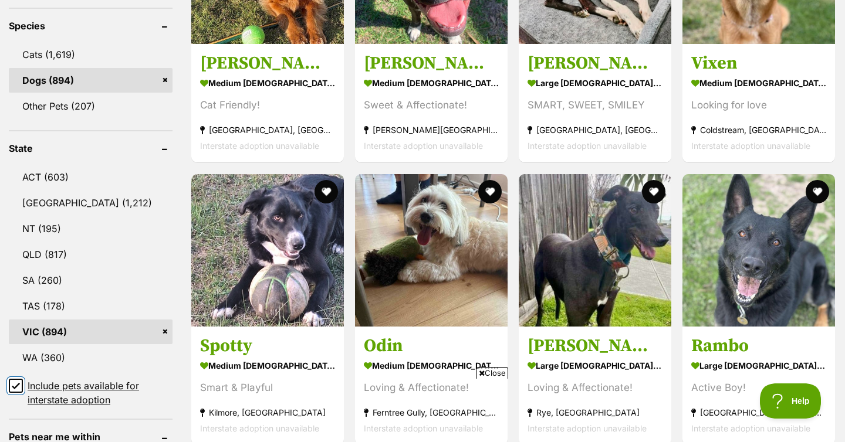
click at [20, 382] on input "Include pets available for interstate adoption" at bounding box center [16, 386] width 14 height 14
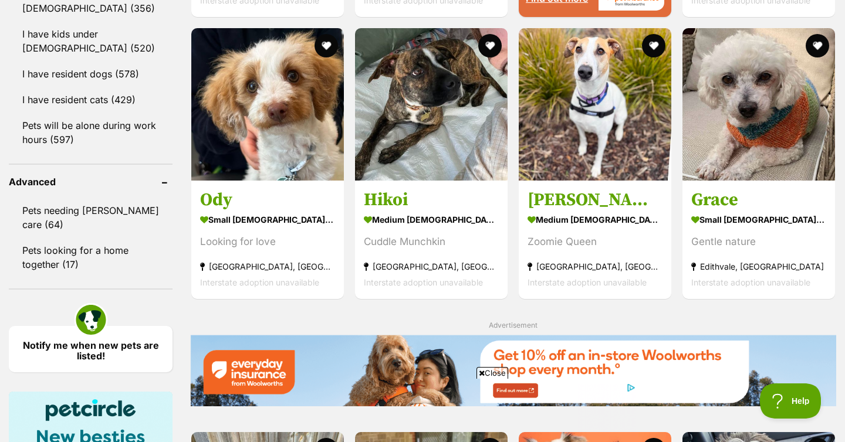
scroll to position [1387, 0]
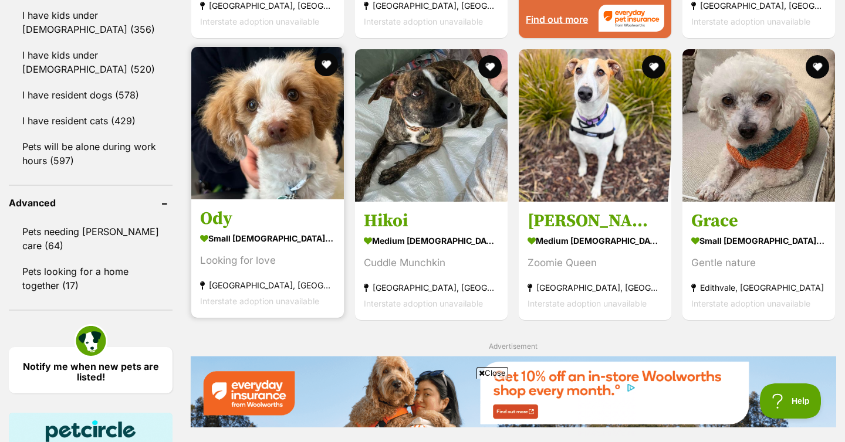
click at [262, 120] on img at bounding box center [267, 123] width 152 height 152
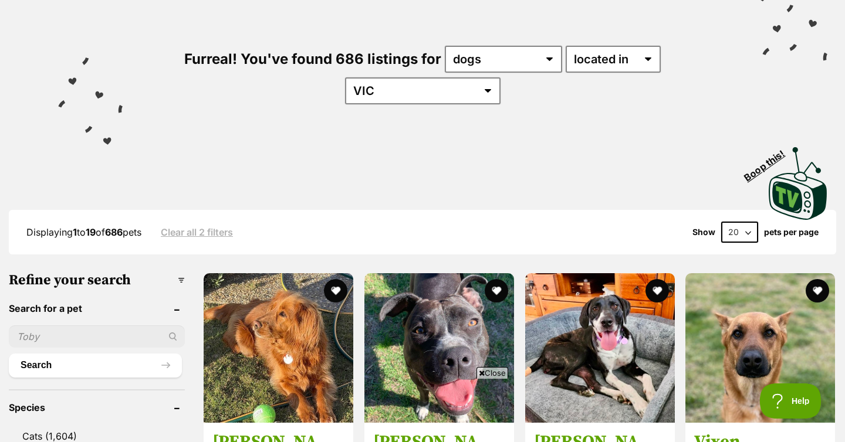
scroll to position [333, 0]
